Goal: Book appointment/travel/reservation

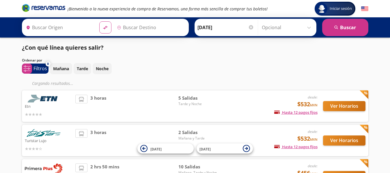
type input "Santiago de Querétaro, [GEOGRAPHIC_DATA]"
type input "[GEOGRAPHIC_DATA][PERSON_NAME], [GEOGRAPHIC_DATA][PERSON_NAME]"
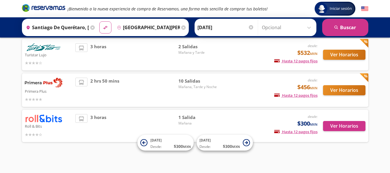
scroll to position [76, 0]
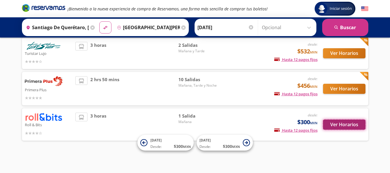
click at [352, 127] on button "Ver Horarios" at bounding box center [344, 125] width 42 height 10
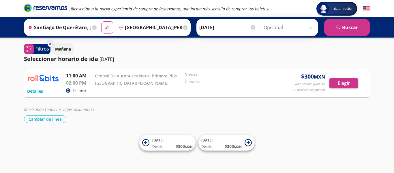
click at [107, 88] on div "Primera" at bounding box center [169, 90] width 206 height 7
click at [109, 82] on link "[GEOGRAPHIC_DATA][PERSON_NAME]" at bounding box center [132, 82] width 74 height 5
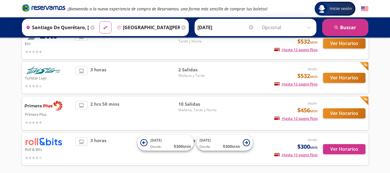
scroll to position [52, 0]
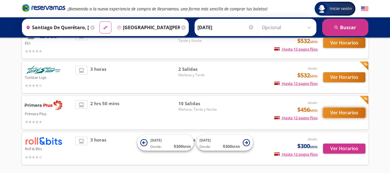
click at [339, 117] on button "Ver Horarios" at bounding box center [344, 113] width 42 height 10
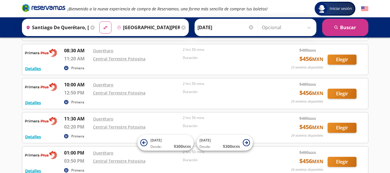
scroll to position [60, 0]
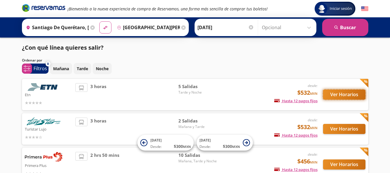
click at [331, 90] on button "Ver Horarios" at bounding box center [344, 95] width 42 height 10
